Goal: Information Seeking & Learning: Learn about a topic

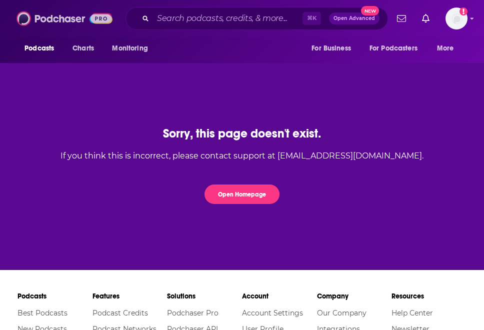
click at [84, 9] on img at bounding box center [64, 18] width 96 height 19
click at [37, 20] on img at bounding box center [64, 18] width 96 height 19
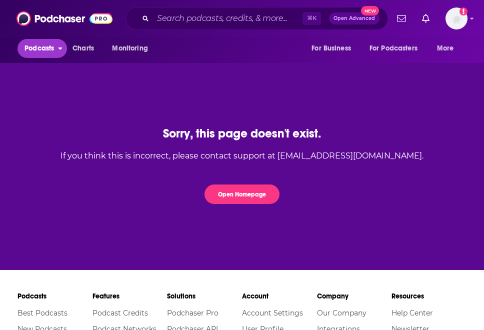
click at [36, 50] on span "Podcasts" at bounding box center [38, 48] width 29 height 14
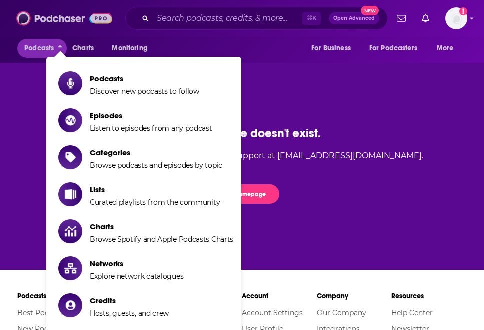
click at [62, 9] on img at bounding box center [64, 18] width 96 height 19
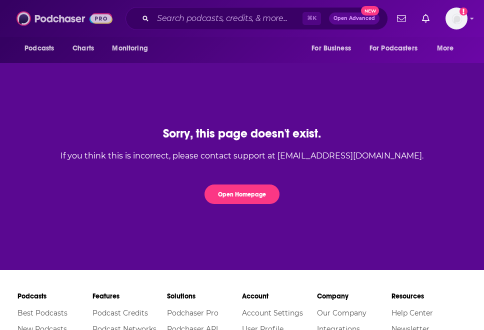
click at [62, 9] on img at bounding box center [64, 18] width 96 height 19
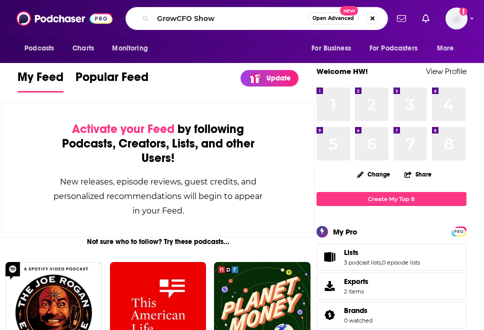
type input "GrowCFO Show"
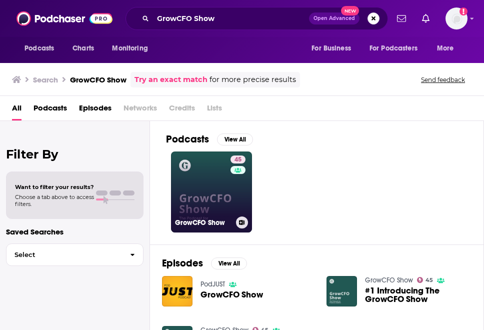
click at [205, 218] on h3 "GrowCFO Show" at bounding box center [203, 222] width 57 height 8
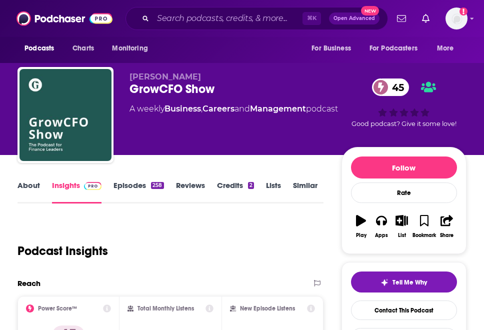
scroll to position [343, 0]
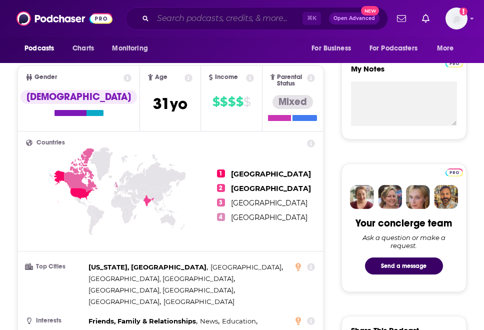
click at [172, 11] on input "Search podcasts, credits, & more..." at bounding box center [227, 18] width 149 height 16
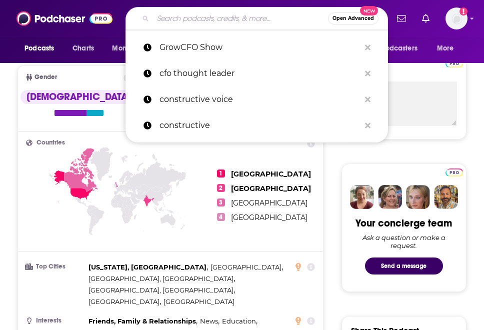
paste input "CFO 4.0"
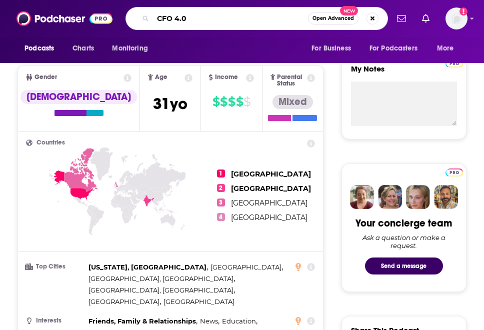
type input "CFO 4.0"
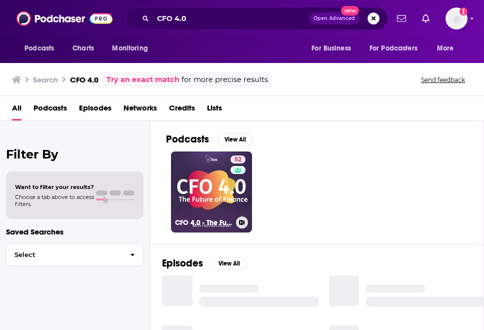
click at [225, 193] on link "52 CFO 4.0 - The Future of Finance" at bounding box center [211, 191] width 81 height 81
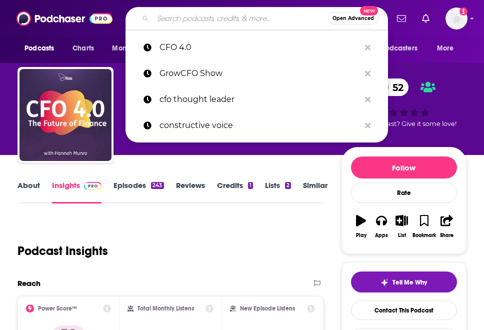
click at [182, 16] on input "Search podcasts, credits, & more..." at bounding box center [240, 18] width 175 height 16
paste input "GrowCFO Show"
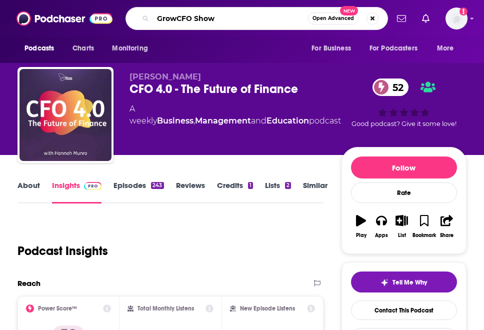
type input "GrowCFO Show"
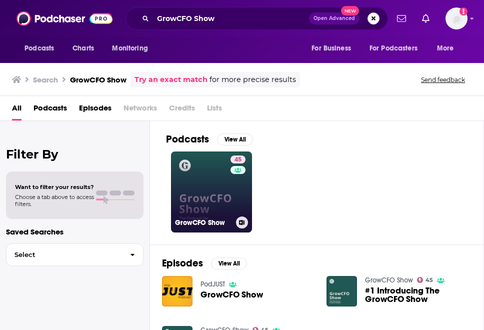
click at [204, 184] on link "45 GrowCFO Show" at bounding box center [211, 191] width 81 height 81
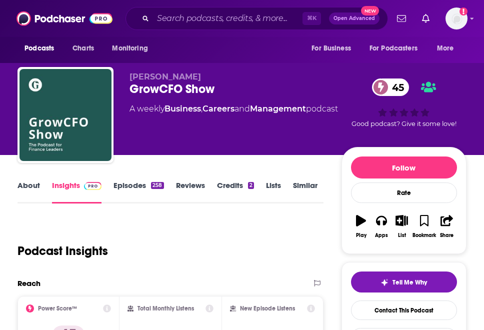
click at [154, 74] on span "[PERSON_NAME]" at bounding box center [164, 76] width 71 height 9
click at [153, 86] on div "GrowCFO Show 45" at bounding box center [235, 88] width 212 height 15
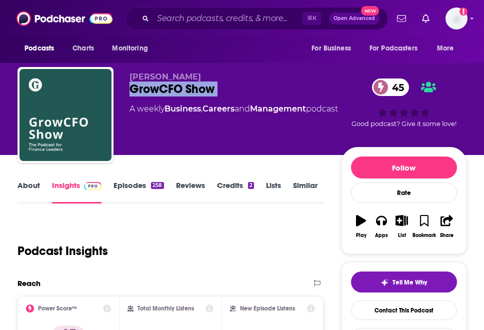
copy div "GrowCFO Show 45"
